Goal: Information Seeking & Learning: Find specific fact

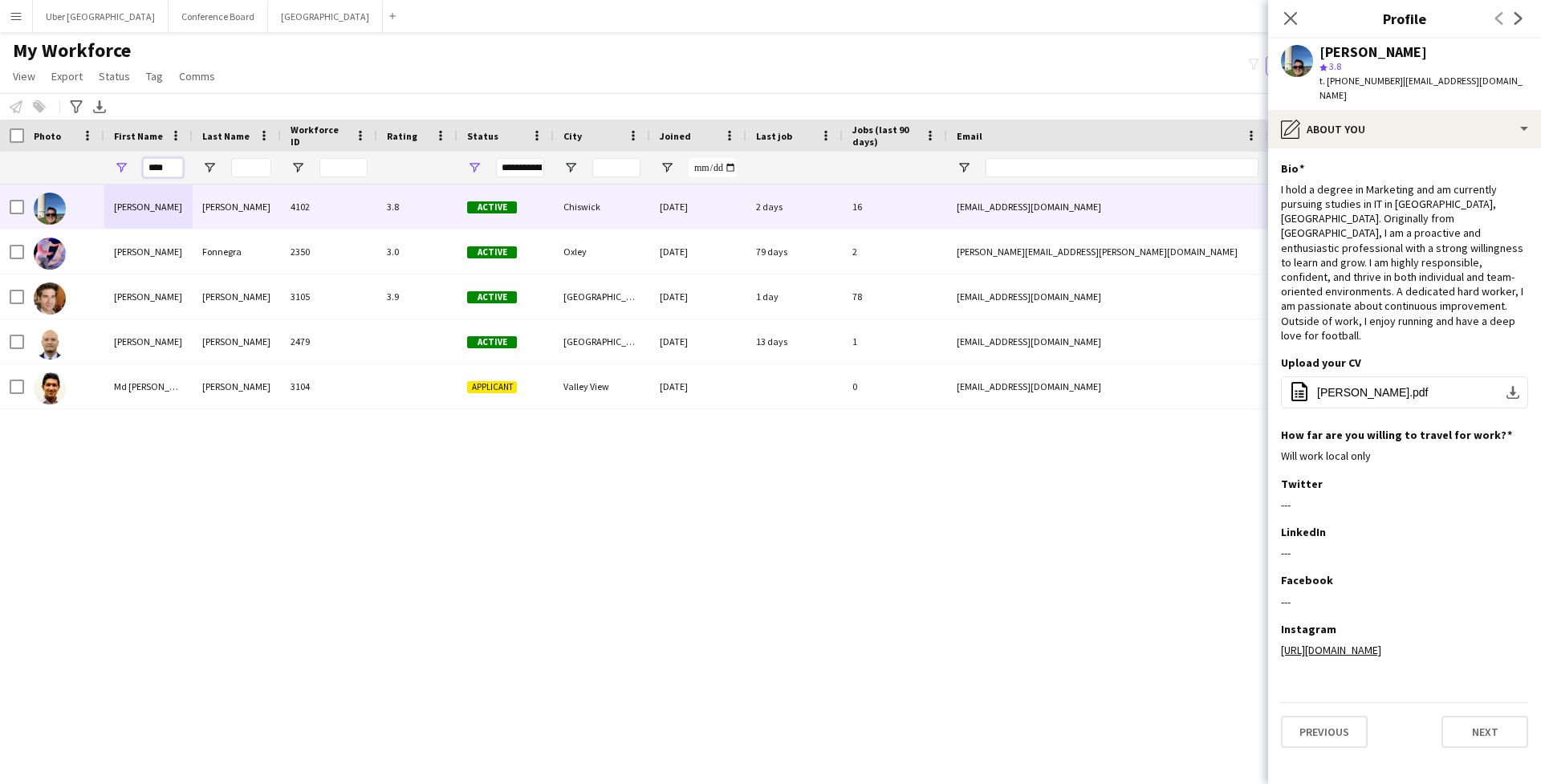
drag, startPoint x: 163, startPoint y: 173, endPoint x: 152, endPoint y: 172, distance: 11.0
click at [149, 172] on input "****" at bounding box center [163, 167] width 41 height 19
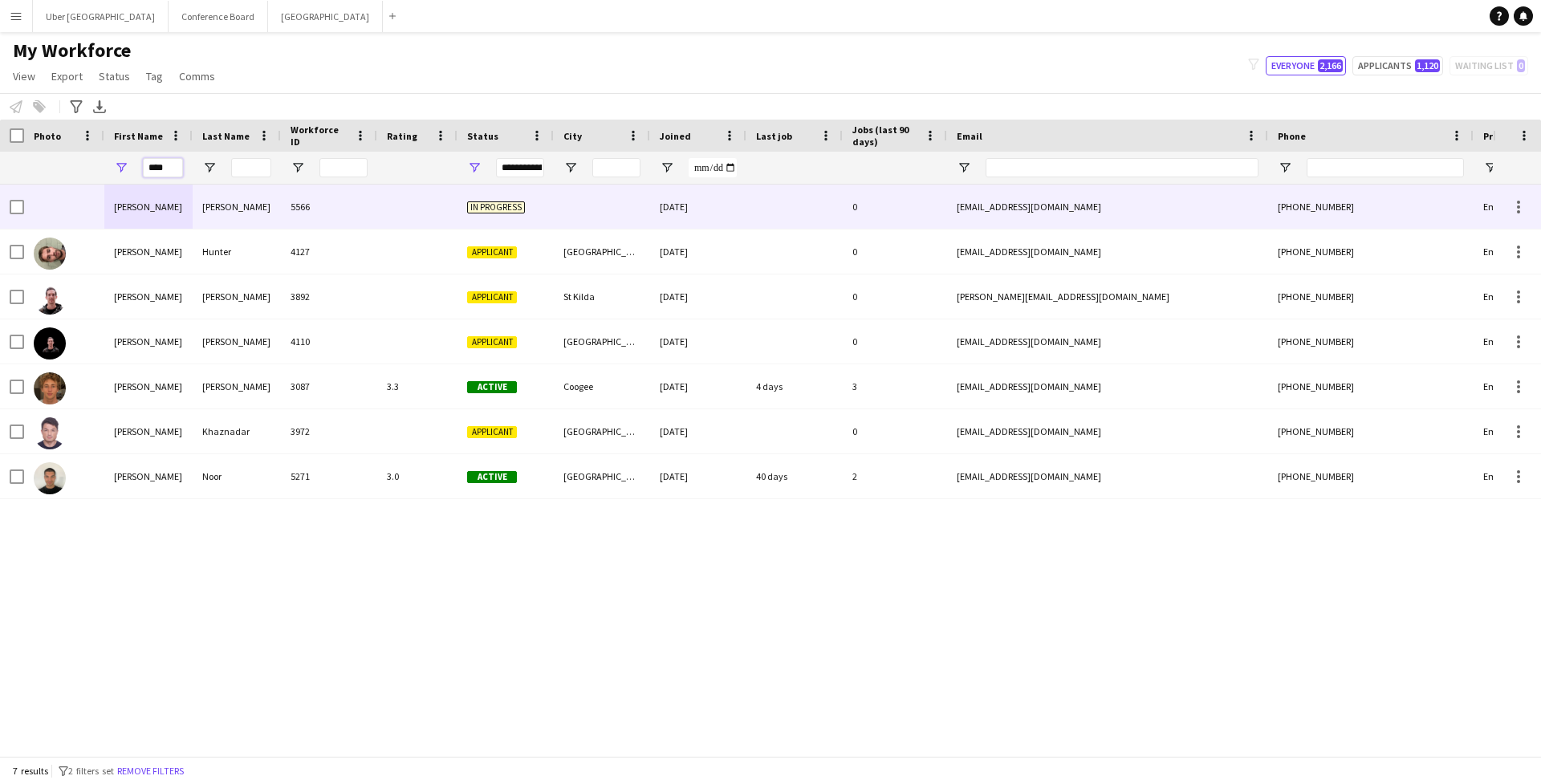
type input "****"
drag, startPoint x: 180, startPoint y: 193, endPoint x: 189, endPoint y: 213, distance: 21.9
click at [189, 213] on div "[PERSON_NAME]" at bounding box center [148, 206] width 88 height 44
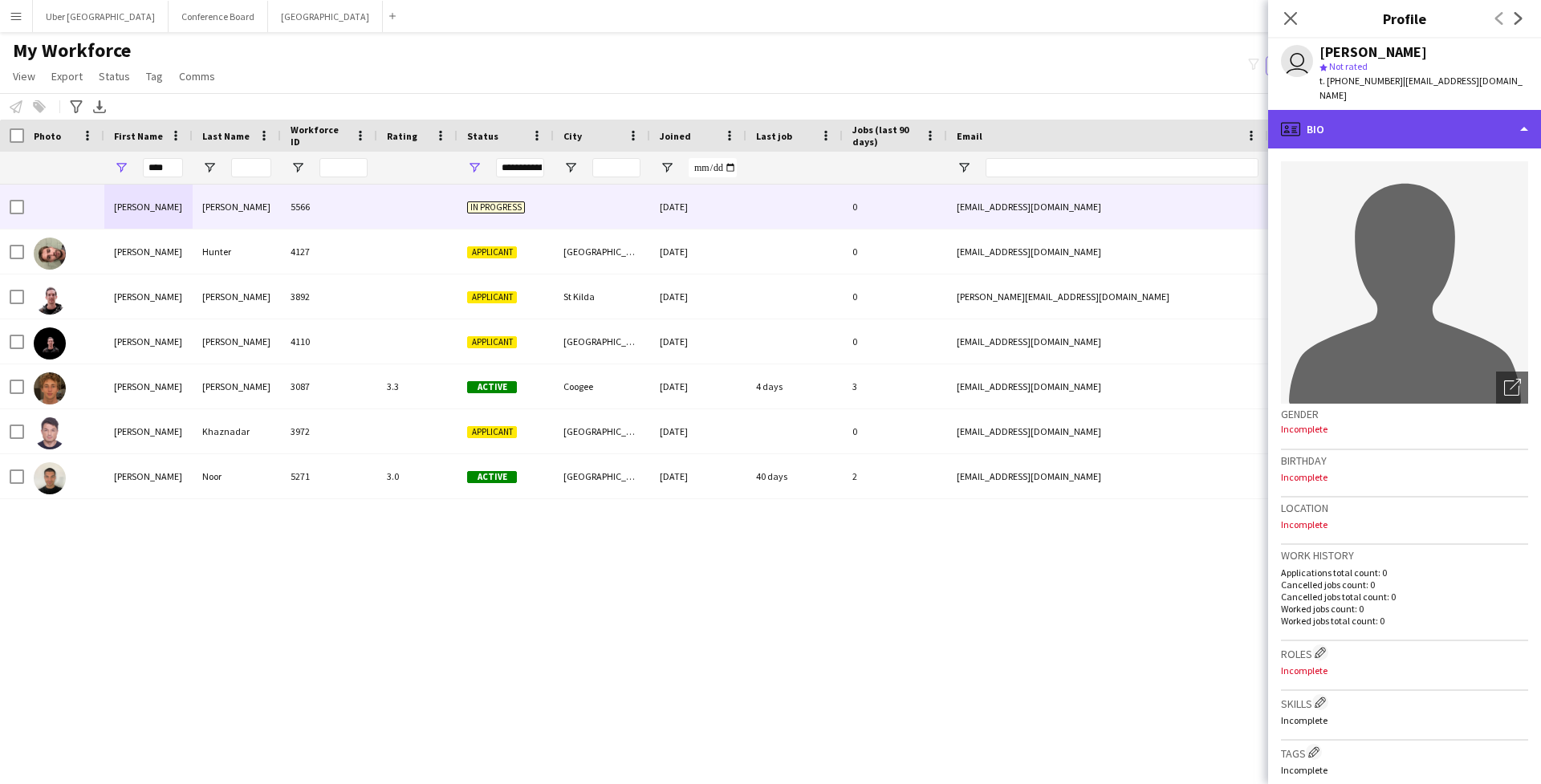
click at [1396, 122] on div "profile Bio" at bounding box center [1405, 129] width 273 height 39
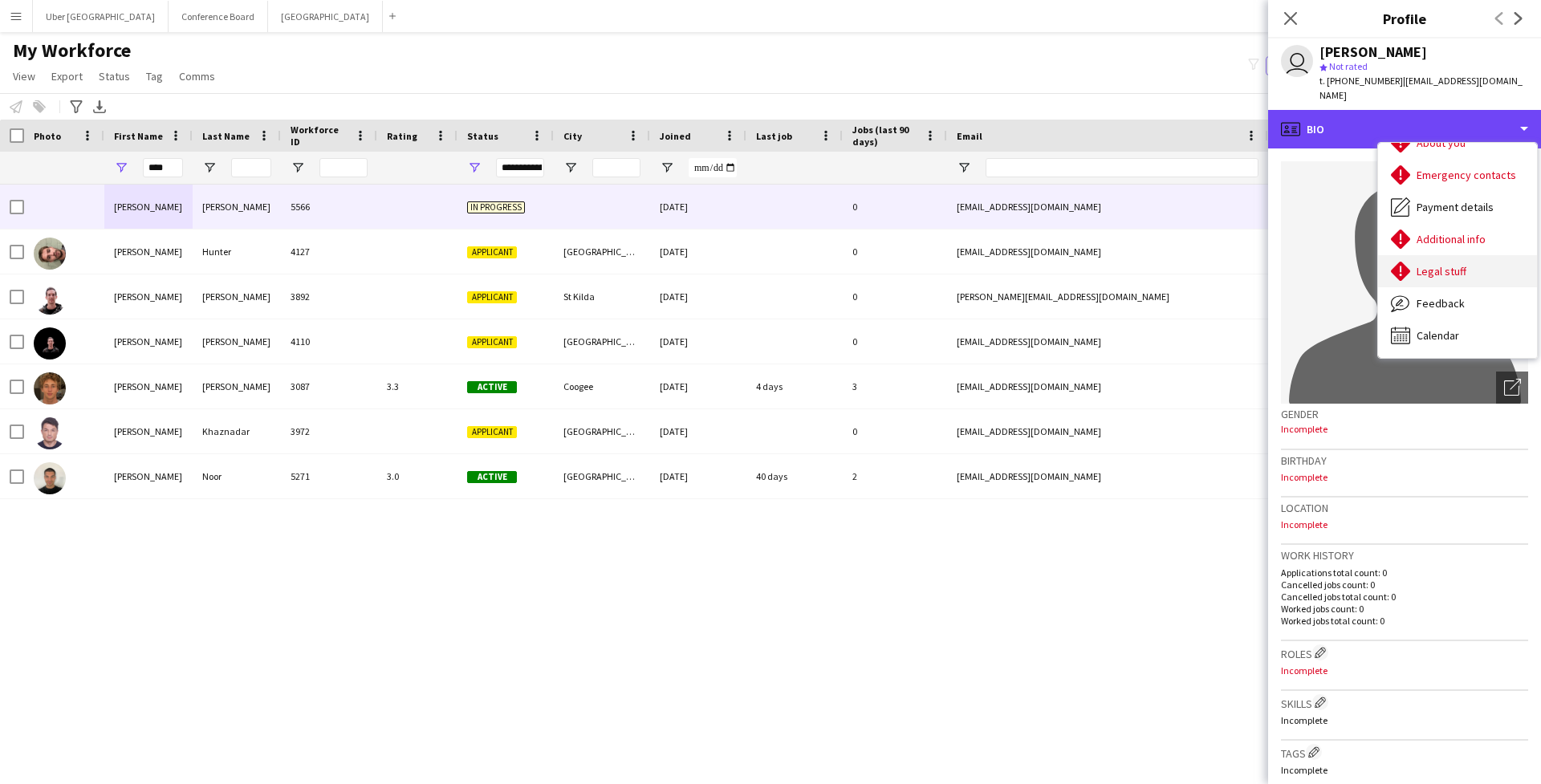
scroll to position [119, 0]
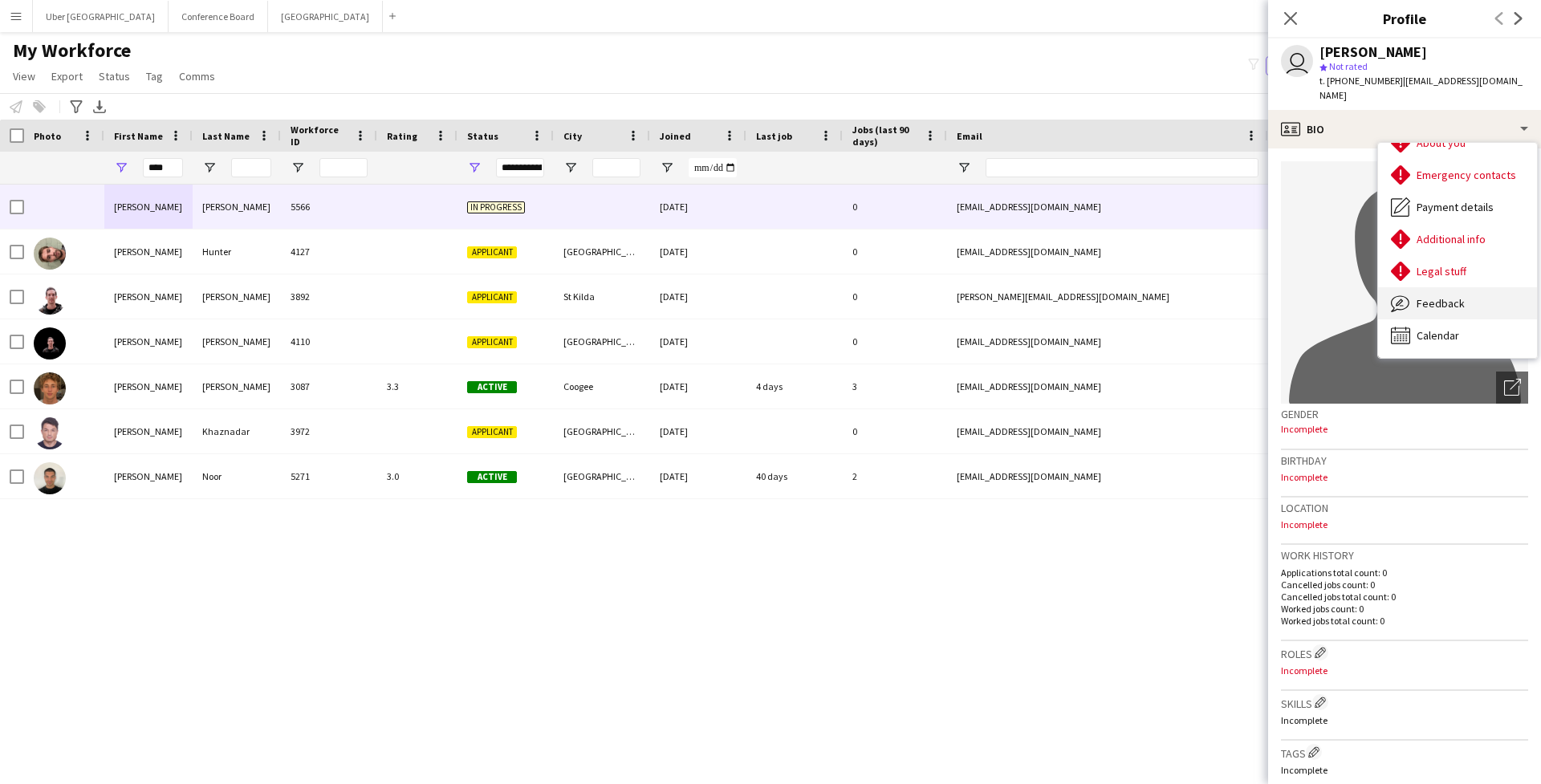
click at [1462, 302] on div "Feedback Feedback" at bounding box center [1457, 303] width 159 height 32
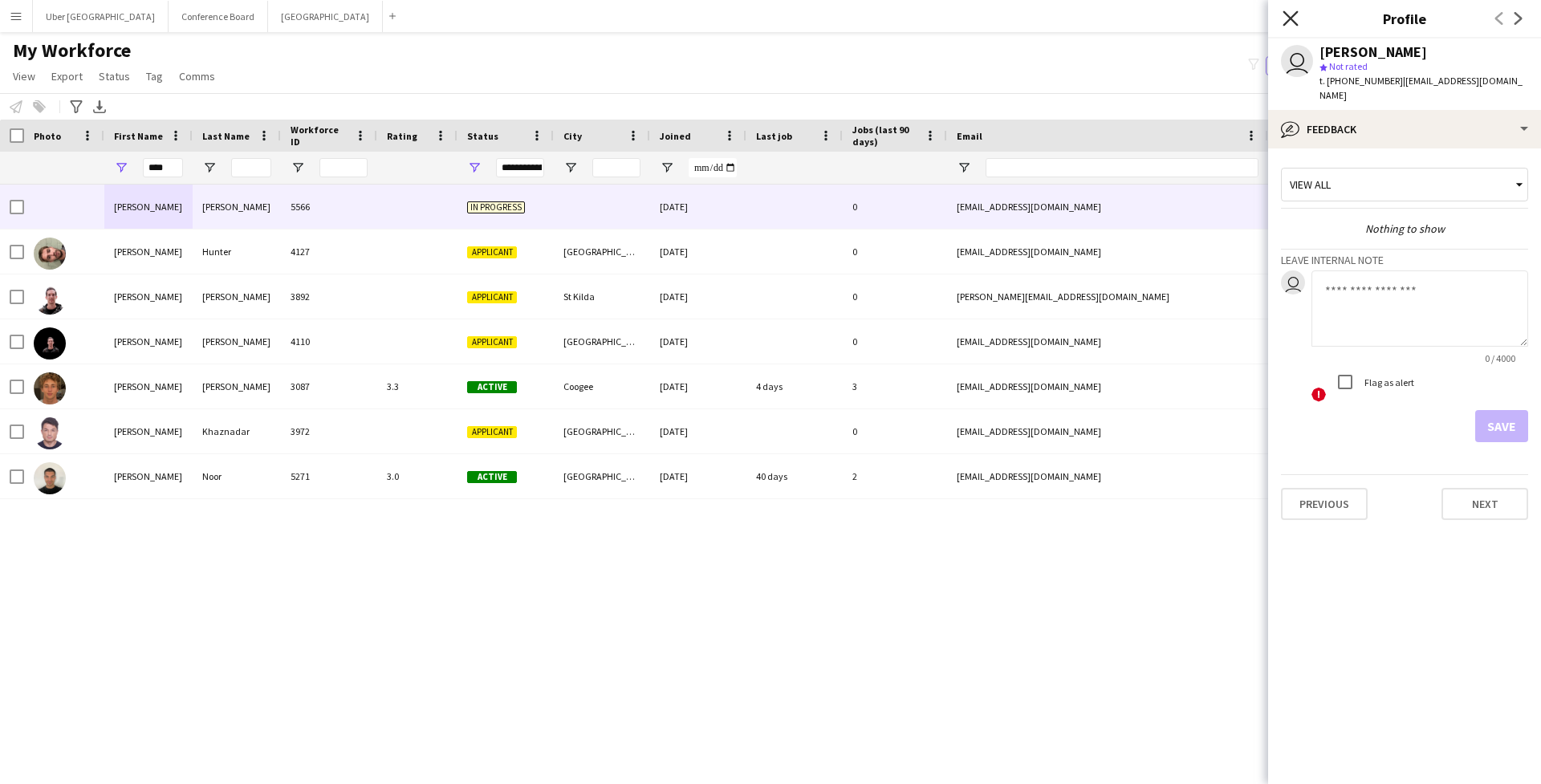
click at [1296, 17] on icon "Close pop-in" at bounding box center [1291, 18] width 16 height 16
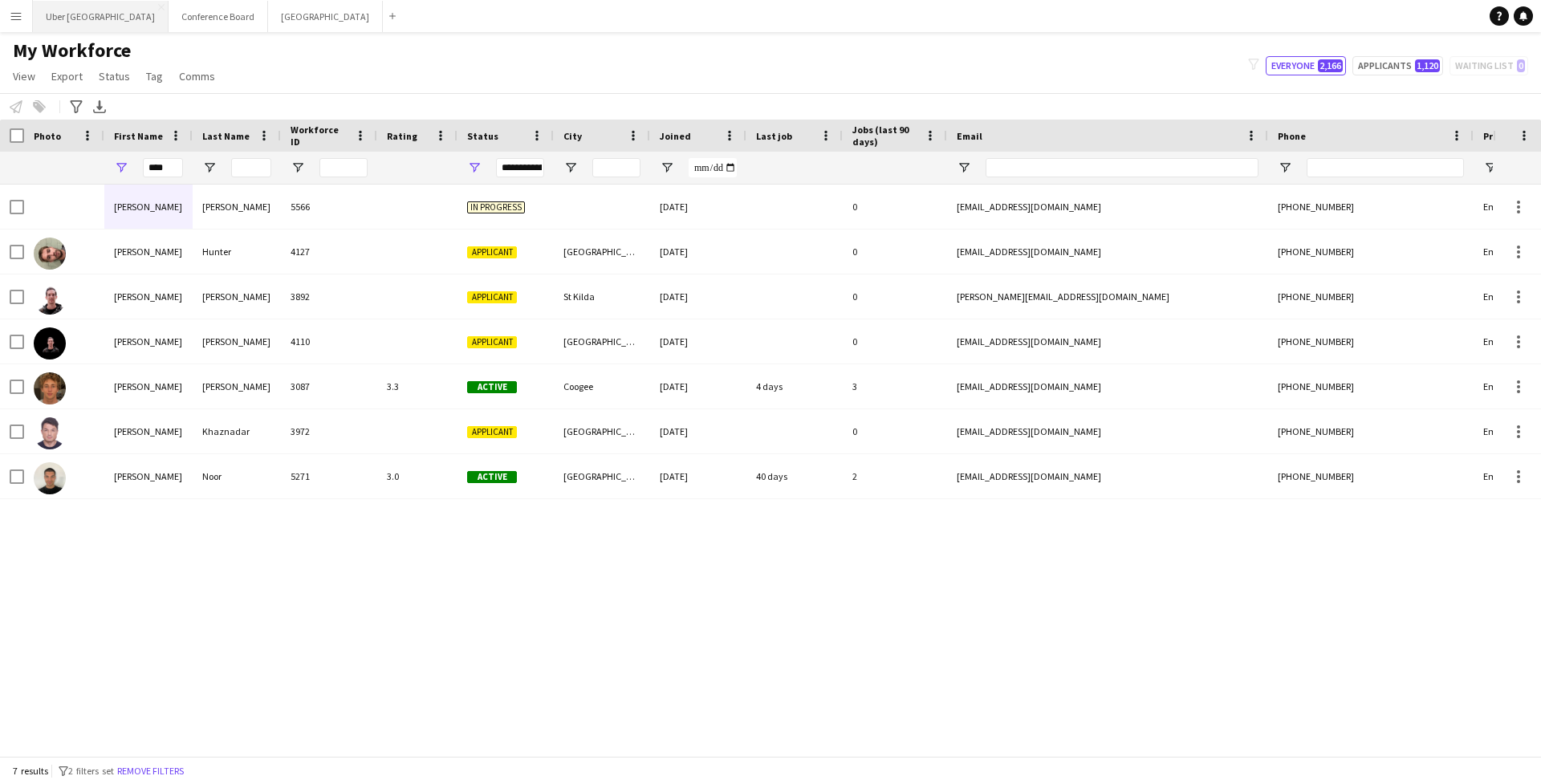
click at [66, 27] on button "Uber Sydney Close" at bounding box center [100, 16] width 135 height 31
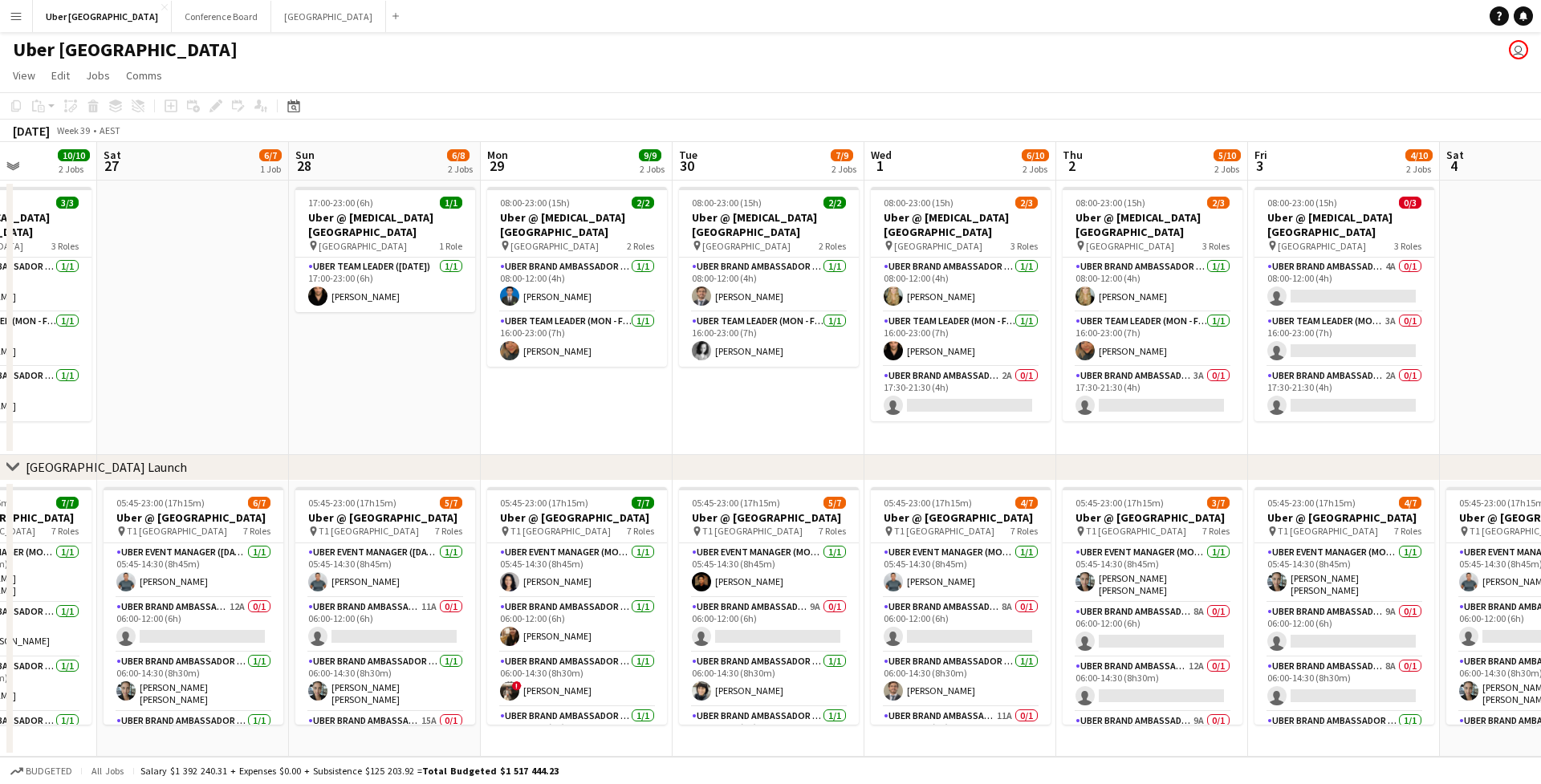
scroll to position [0, 421]
